Goal: Task Accomplishment & Management: Manage account settings

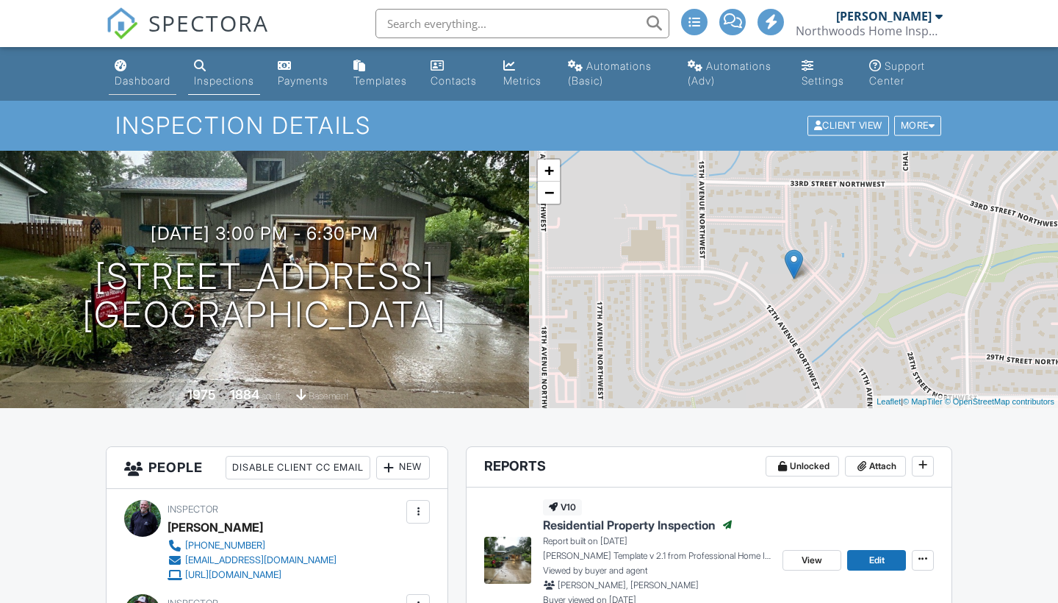
click at [133, 81] on div "Dashboard" at bounding box center [143, 80] width 56 height 12
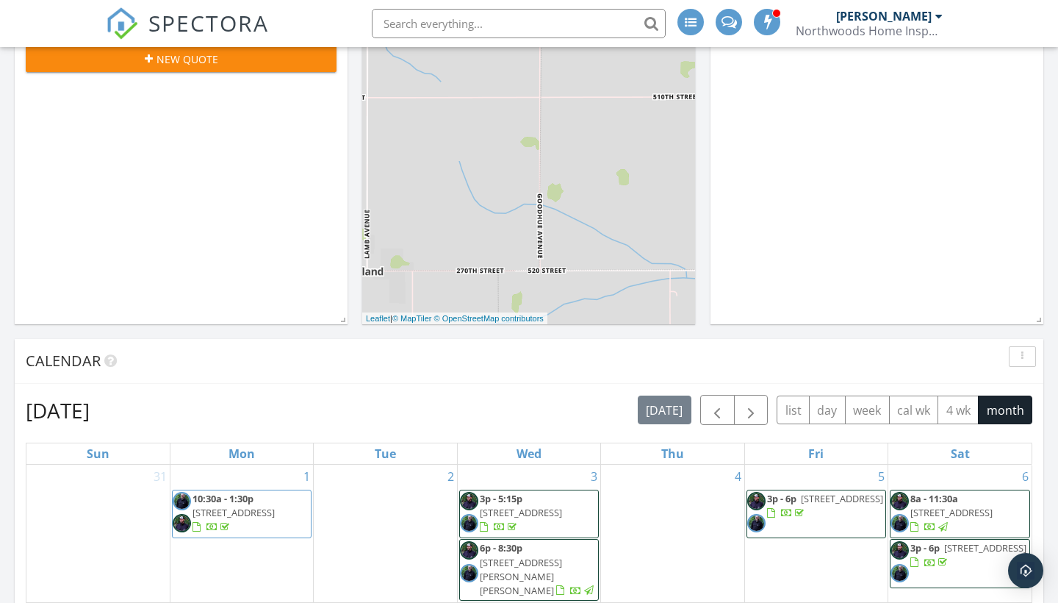
scroll to position [381, 0]
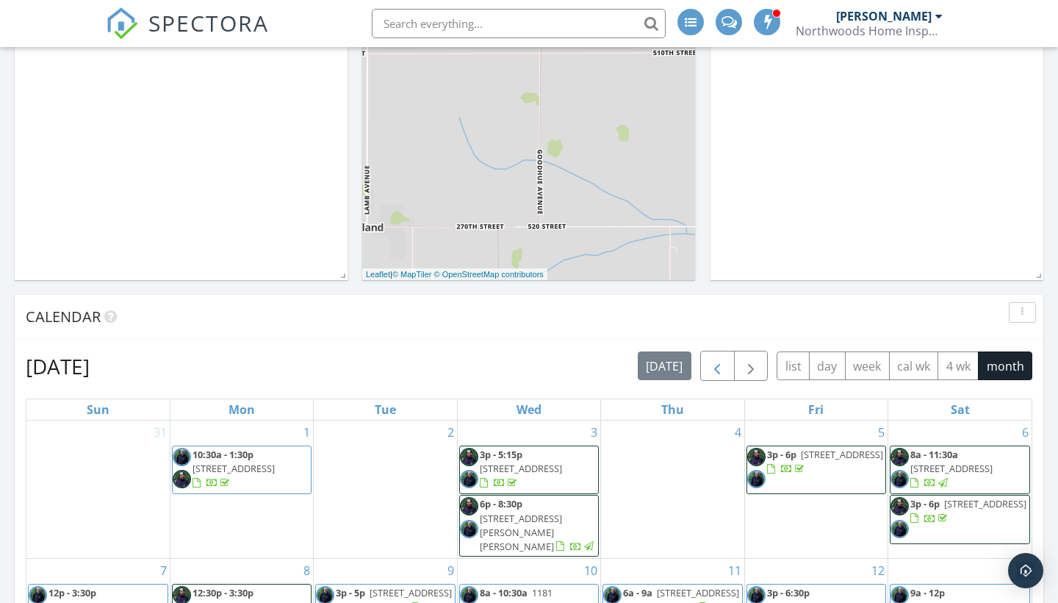
click at [723, 359] on span "button" at bounding box center [718, 367] width 18 height 18
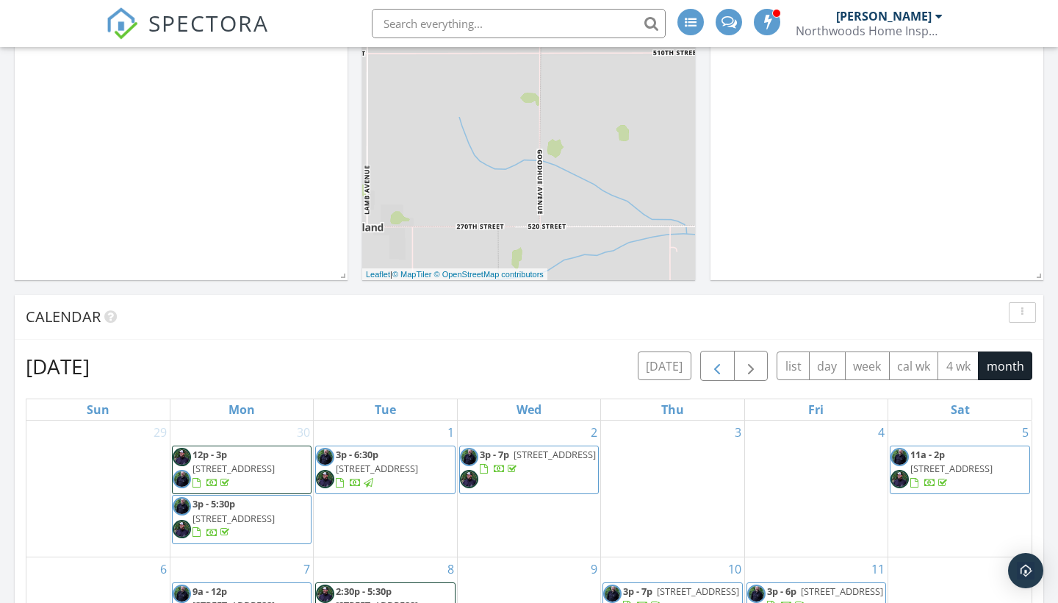
click at [723, 359] on span "button" at bounding box center [718, 367] width 18 height 18
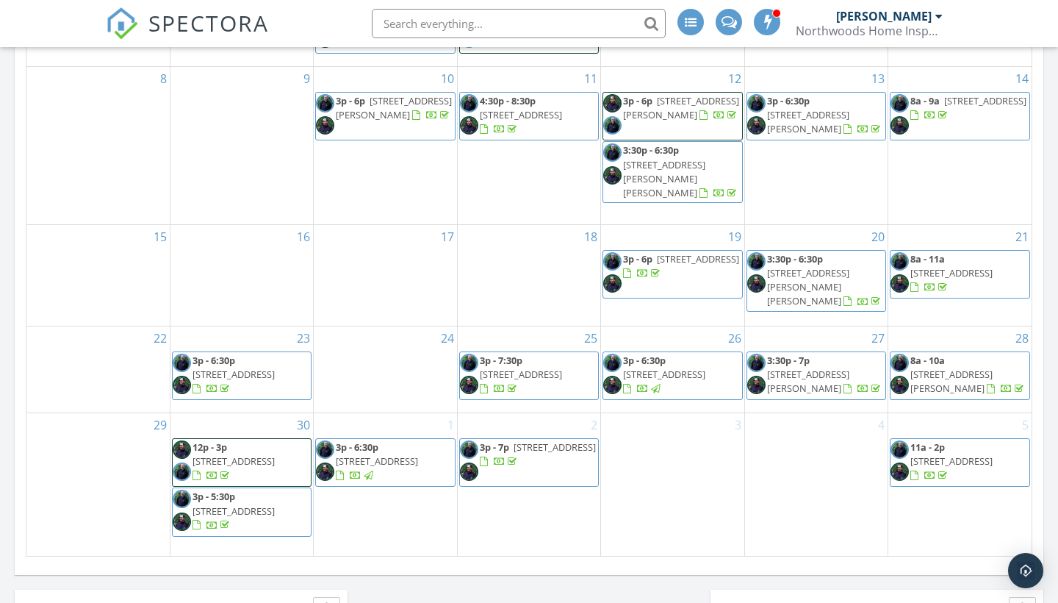
scroll to position [828, 0]
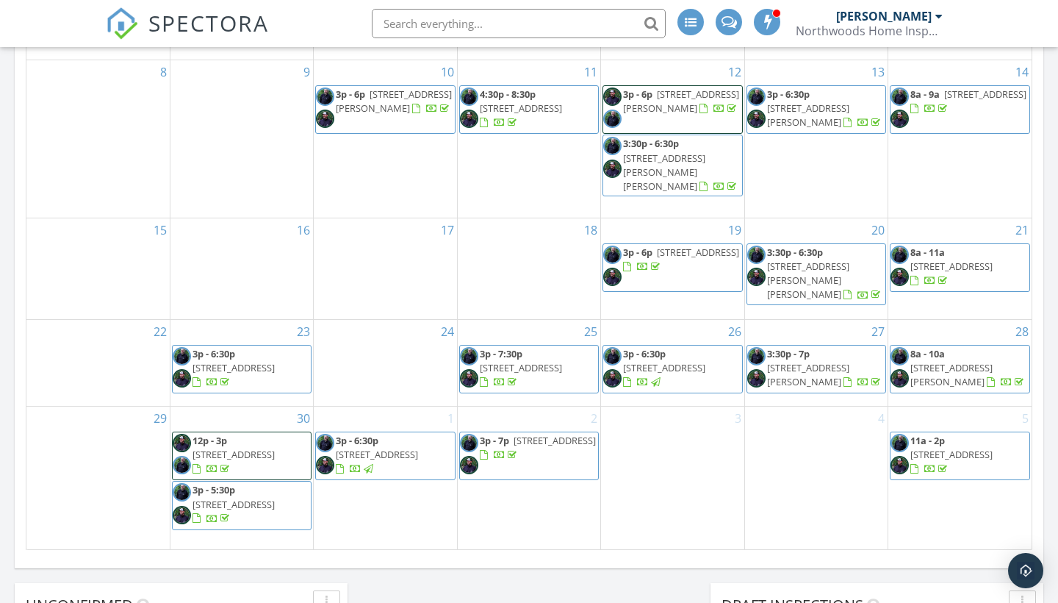
click at [823, 361] on span "803 W Traverse Rd, Saint Peter 56082" at bounding box center [808, 374] width 82 height 27
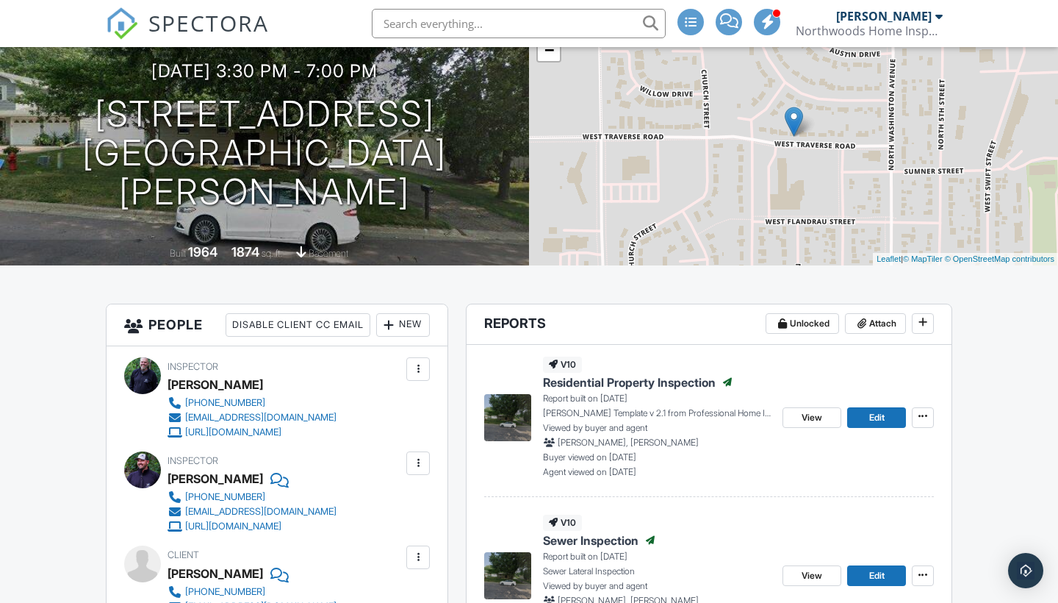
scroll to position [146, 0]
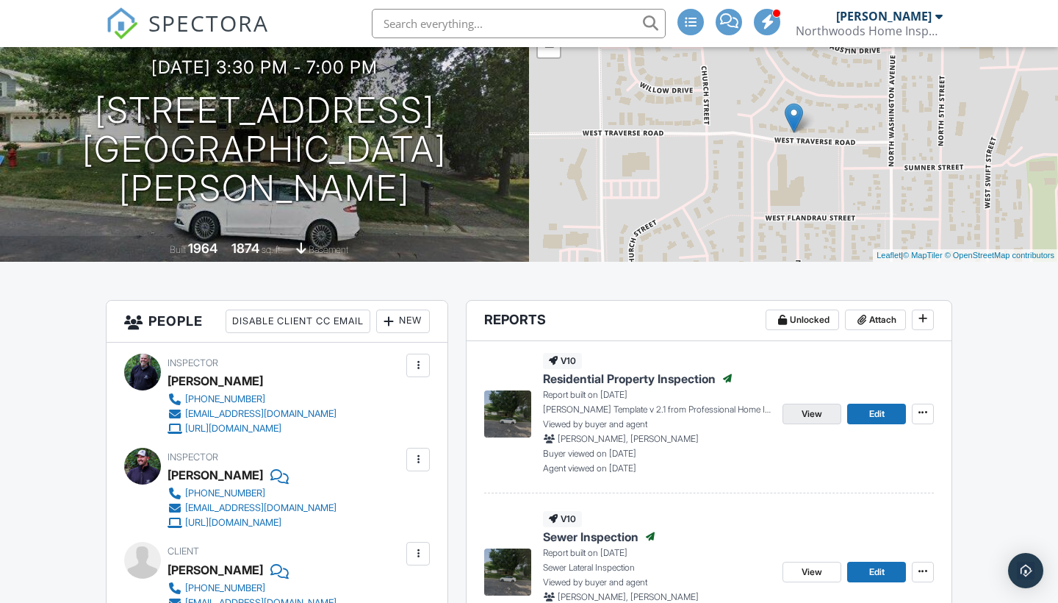
click at [809, 421] on span "View" at bounding box center [812, 413] width 21 height 15
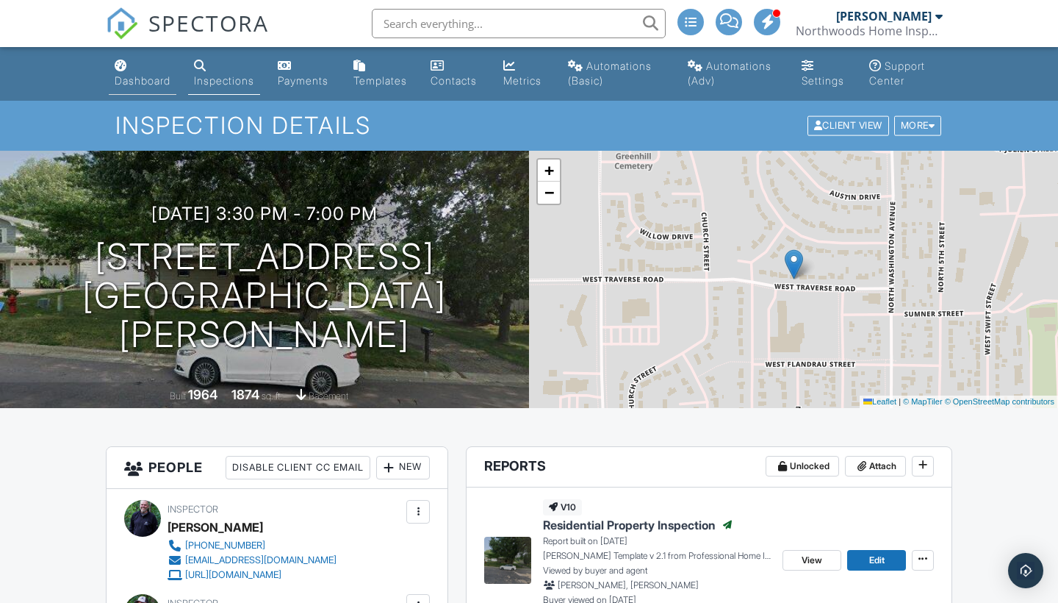
click at [134, 82] on div "Dashboard" at bounding box center [143, 80] width 56 height 12
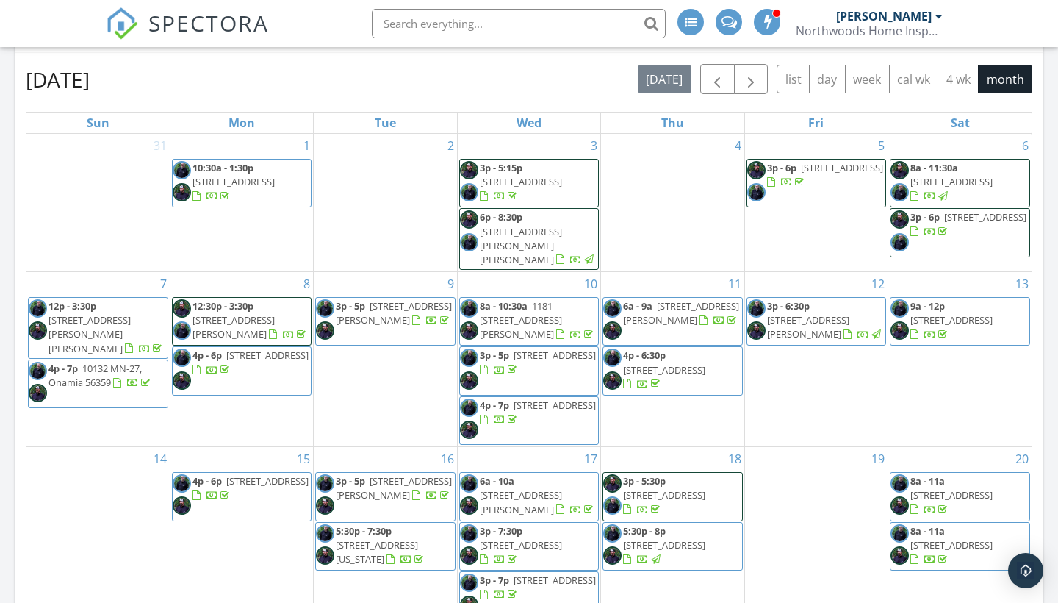
scroll to position [642, 0]
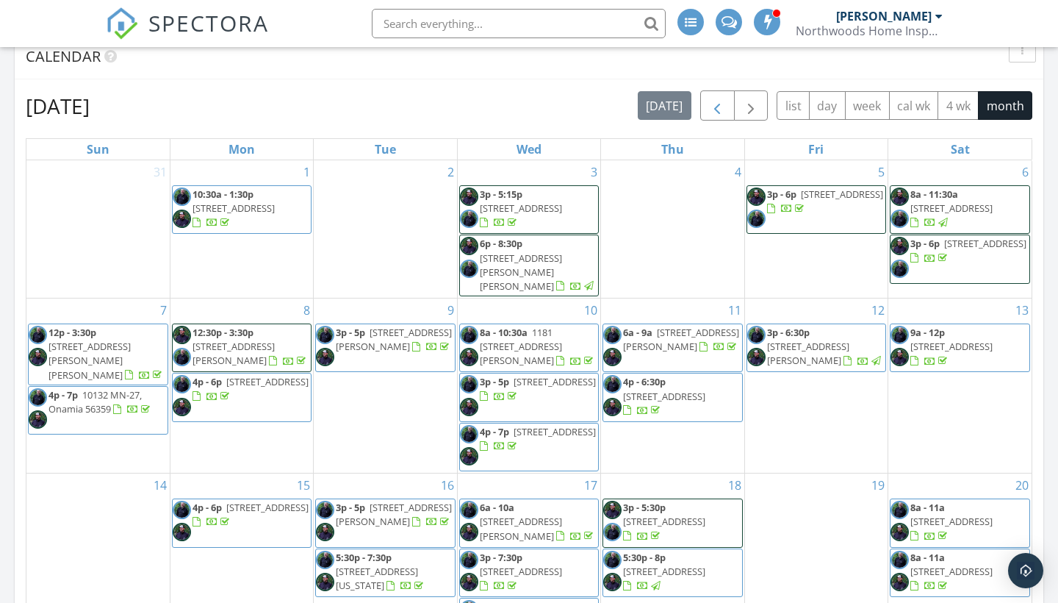
click at [715, 98] on span "button" at bounding box center [718, 107] width 18 height 18
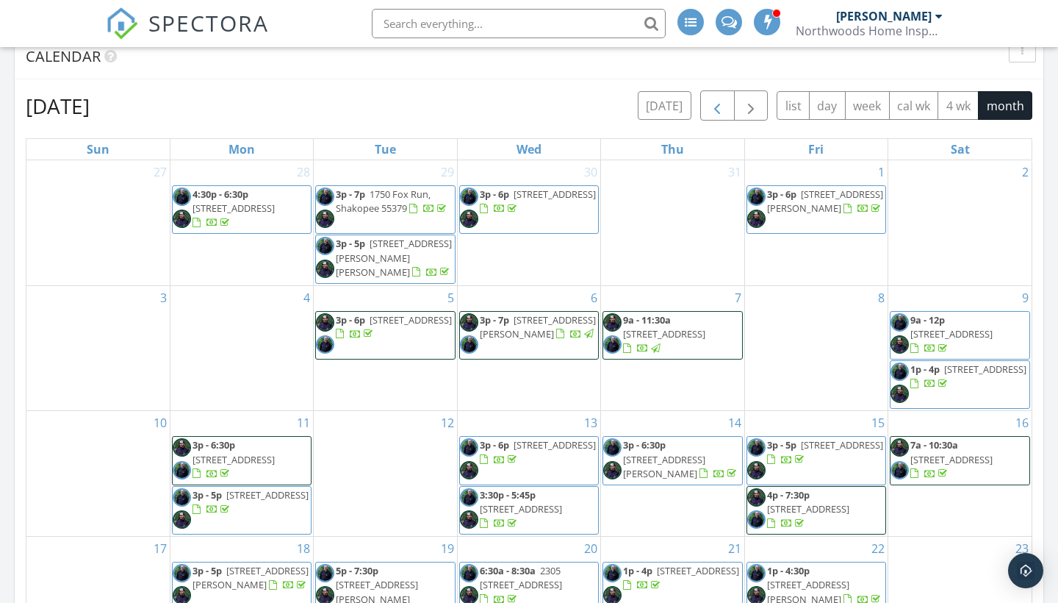
click at [715, 98] on span "button" at bounding box center [718, 107] width 18 height 18
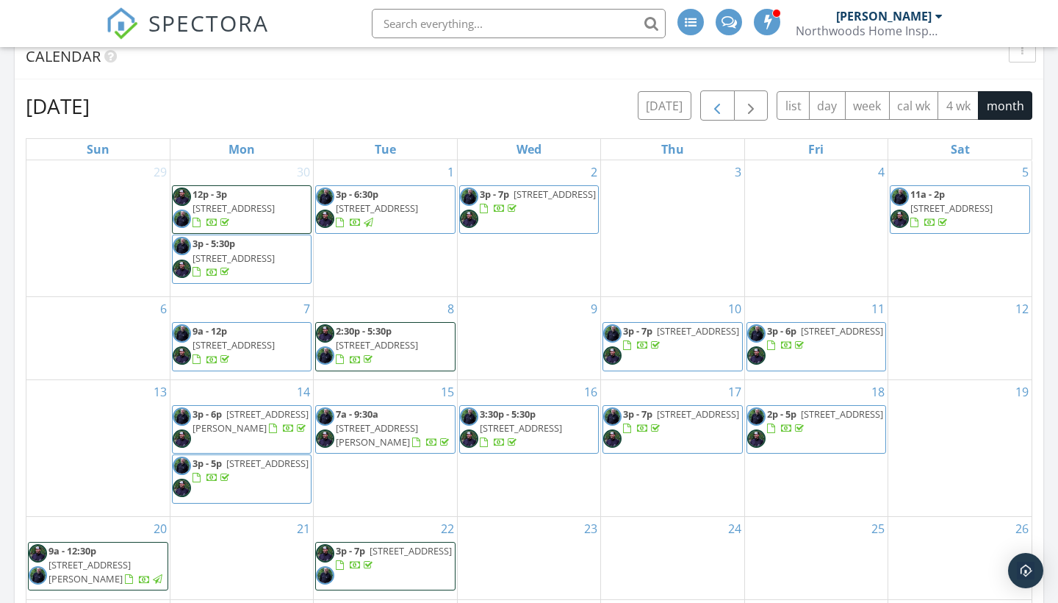
click at [715, 98] on span "button" at bounding box center [718, 107] width 18 height 18
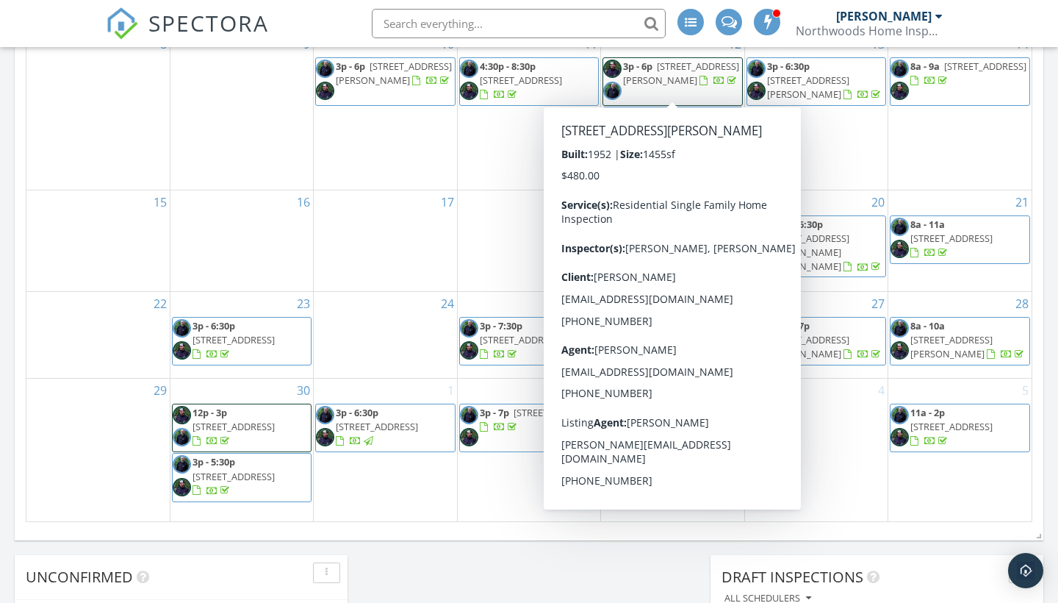
scroll to position [858, 0]
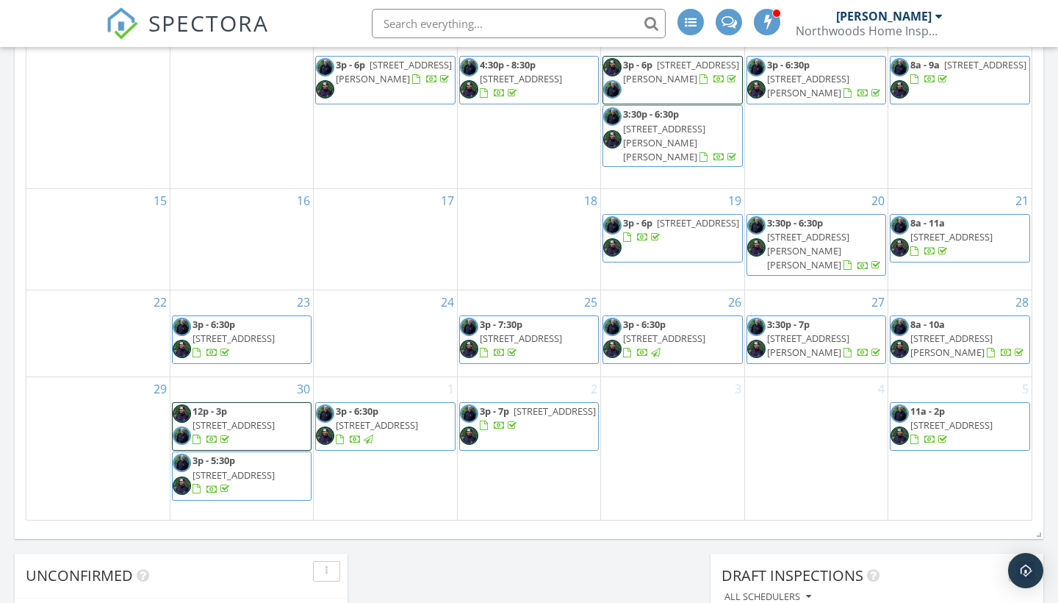
click at [936, 331] on span "9146 Coral Sea St NE, Blaine 55449" at bounding box center [952, 344] width 82 height 27
click at [240, 418] on span "8425 Rice Lake Rd, Maple Grove 55369" at bounding box center [234, 424] width 82 height 13
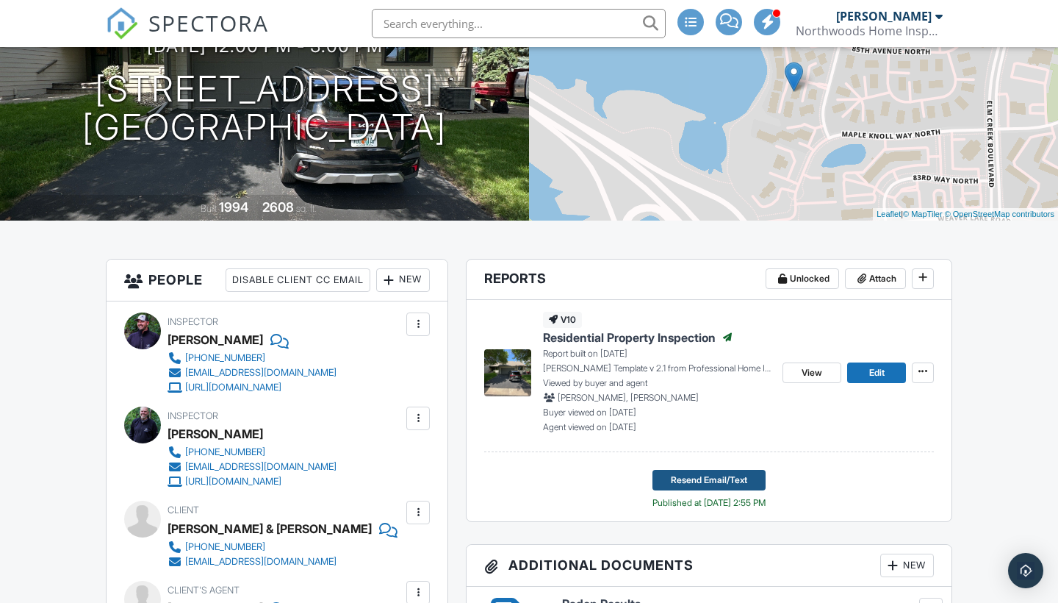
scroll to position [235, 0]
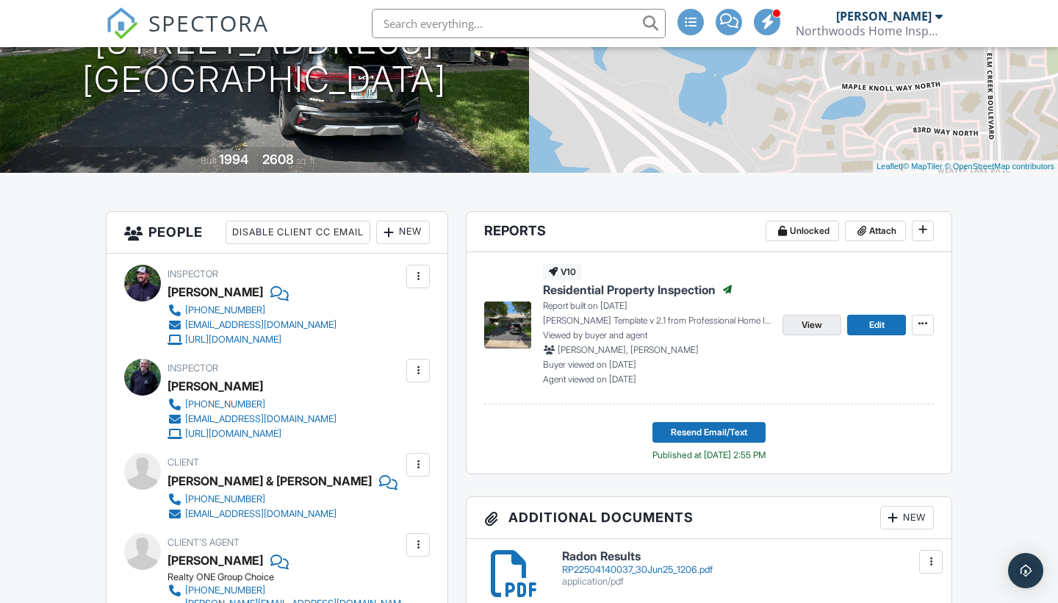
click at [809, 332] on span "View" at bounding box center [812, 325] width 21 height 15
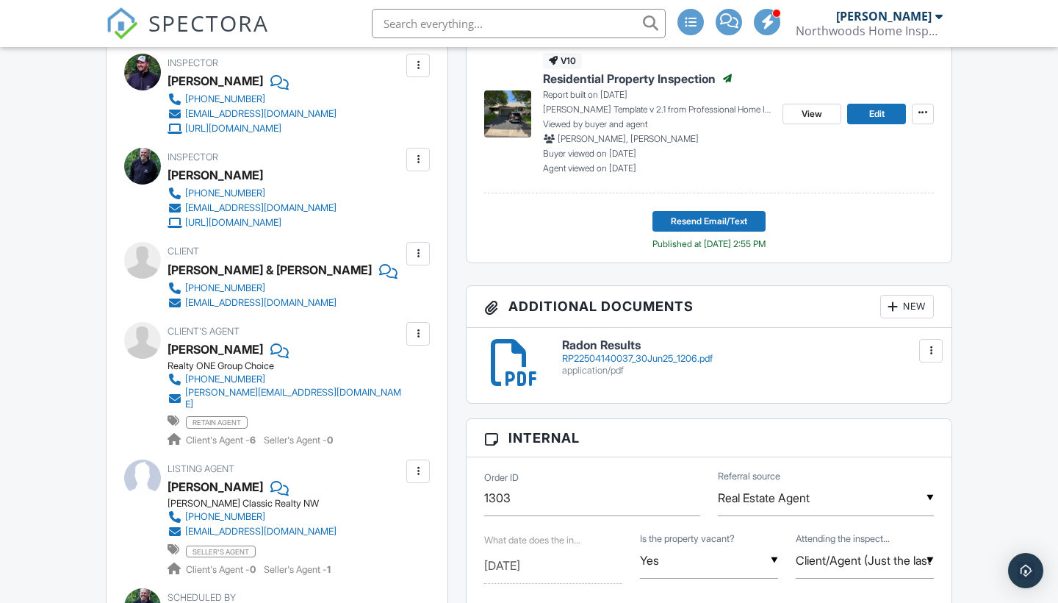
scroll to position [448, 0]
